Goal: Transaction & Acquisition: Book appointment/travel/reservation

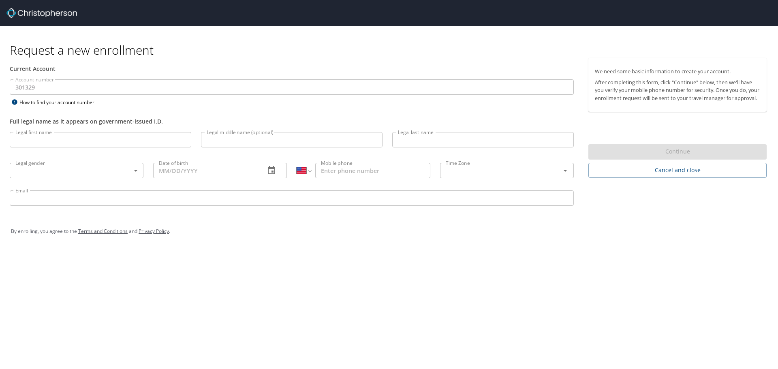
select select "US"
click at [108, 139] on input "Legal first name" at bounding box center [100, 139] width 181 height 15
click at [134, 115] on div "Full legal name as it appears on government-issued I.D." at bounding box center [292, 117] width 574 height 20
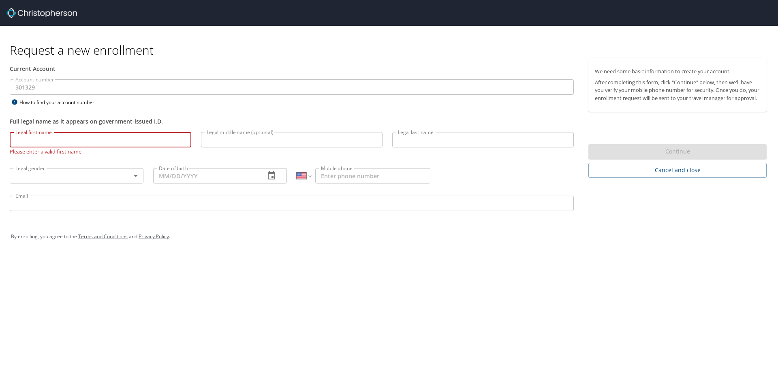
click at [136, 137] on input "Legal first name" at bounding box center [100, 139] width 181 height 15
click at [119, 134] on input "Legal first name" at bounding box center [100, 139] width 181 height 15
click at [39, 139] on input "Legal first name" at bounding box center [100, 139] width 181 height 15
click at [27, 6] on div at bounding box center [391, 13] width 771 height 26
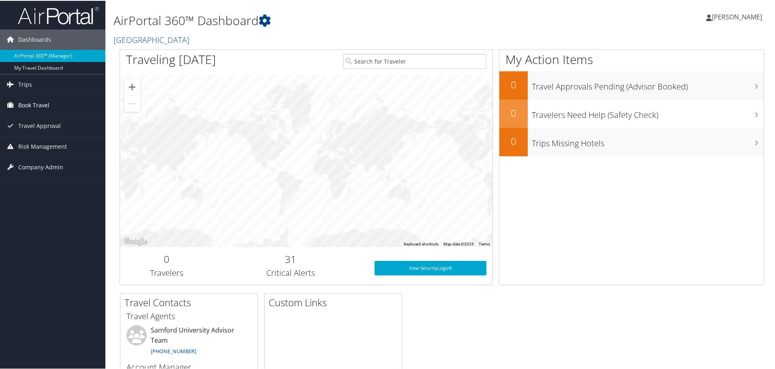
click at [44, 104] on span "Book Travel" at bounding box center [33, 104] width 31 height 20
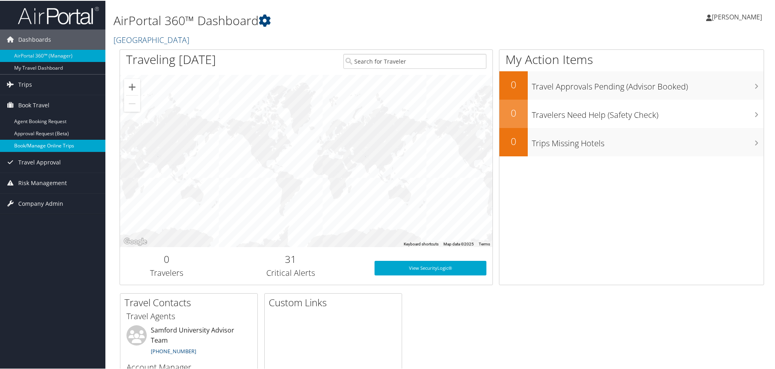
click at [42, 143] on link "Book/Manage Online Trips" at bounding box center [52, 145] width 105 height 12
